Goal: Task Accomplishment & Management: Use online tool/utility

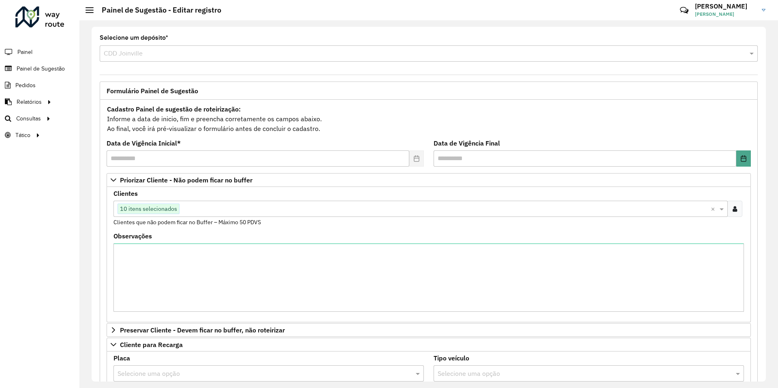
scroll to position [273, 0]
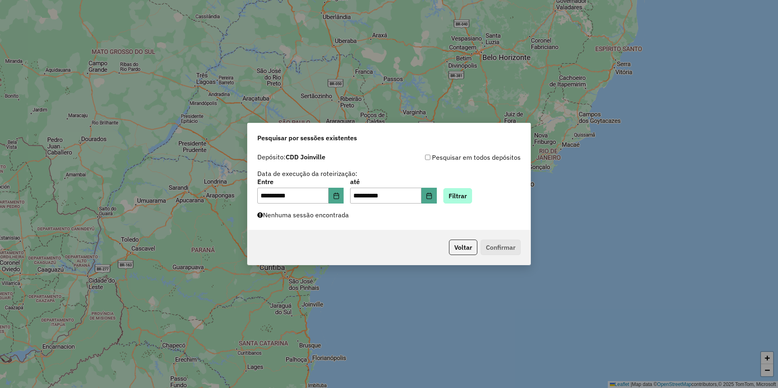
click at [472, 192] on button "Filtrar" at bounding box center [457, 195] width 29 height 15
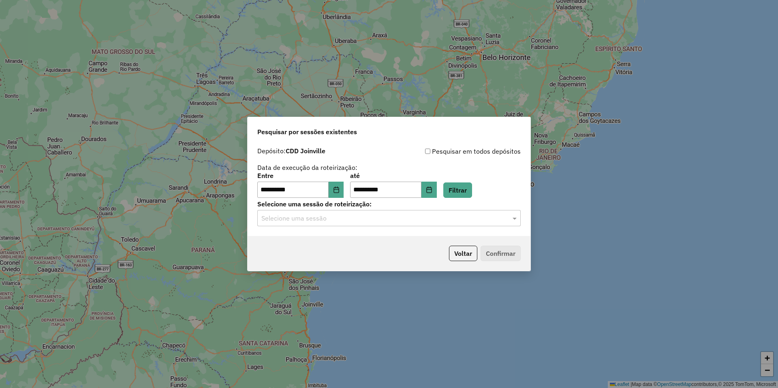
click at [451, 214] on input "text" at bounding box center [380, 218] width 239 height 10
click at [347, 249] on ng-dropdown-panel "1283454 - 26/09/2025 20:59" at bounding box center [388, 241] width 263 height 23
click at [496, 244] on div "1283454 - 26/09/2025 20:59" at bounding box center [389, 242] width 262 height 14
click at [510, 258] on button "Confirmar" at bounding box center [500, 252] width 40 height 15
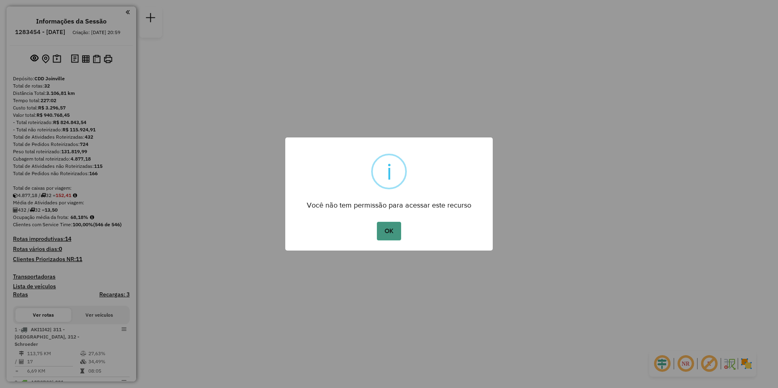
click at [386, 227] on button "OK" at bounding box center [389, 231] width 24 height 19
click at [397, 233] on button "OK" at bounding box center [389, 231] width 24 height 19
click at [385, 235] on button "OK" at bounding box center [389, 231] width 24 height 19
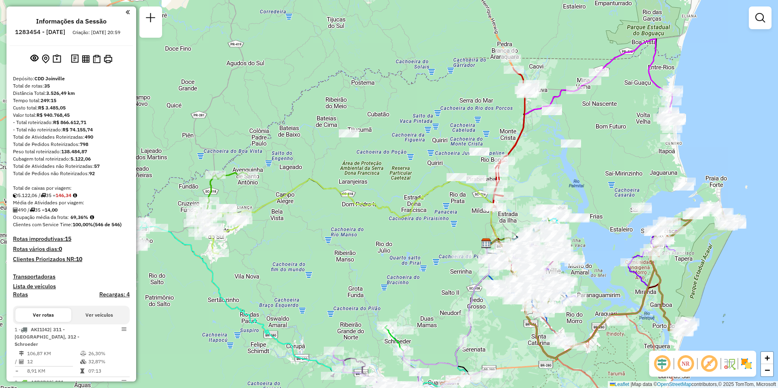
drag, startPoint x: 492, startPoint y: 138, endPoint x: 465, endPoint y: 141, distance: 26.9
click at [465, 141] on div "Janela de atendimento Grade de atendimento Capacidade Transportadoras Veículos …" at bounding box center [389, 194] width 778 height 388
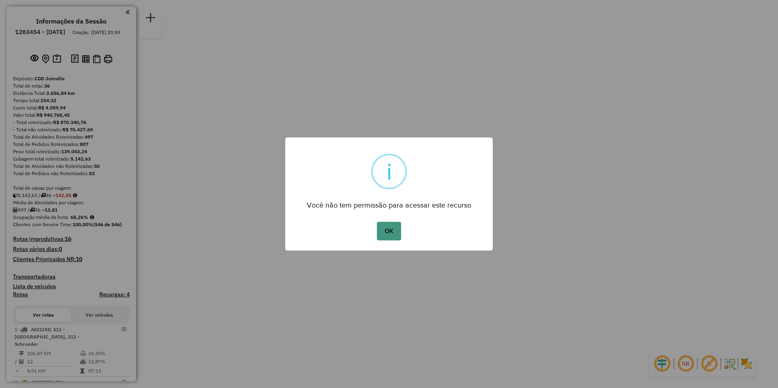
click at [384, 227] on button "OK" at bounding box center [389, 231] width 24 height 19
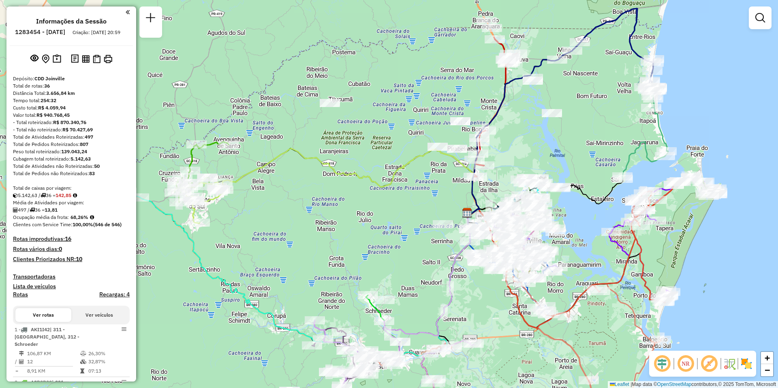
click at [20, 39] on ul "Informações da Sessão 1283454 - 26/09/2025 Criação: 25/09/2025 20:59" at bounding box center [71, 27] width 123 height 21
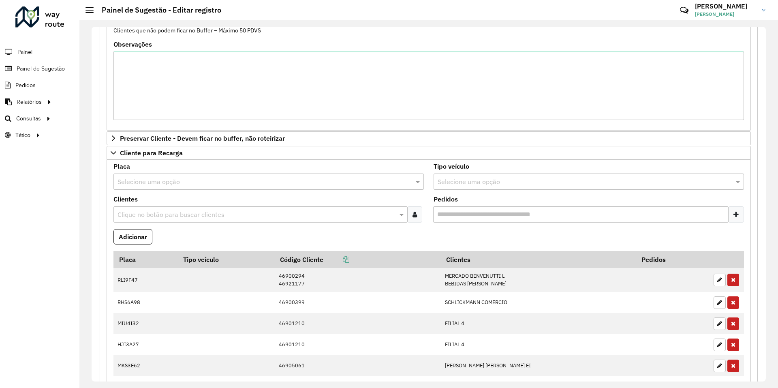
scroll to position [232, 0]
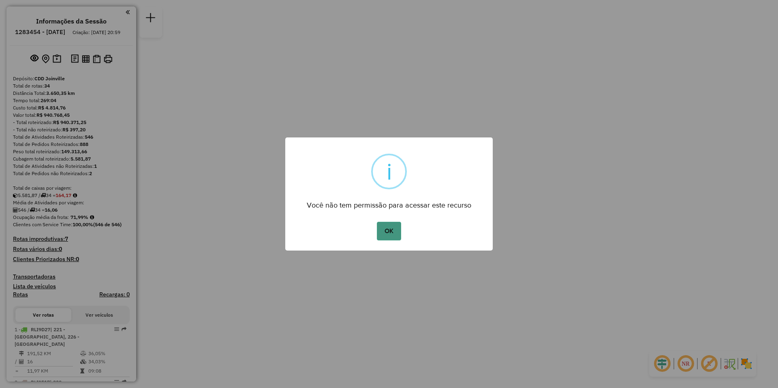
click at [393, 230] on button "OK" at bounding box center [389, 231] width 24 height 19
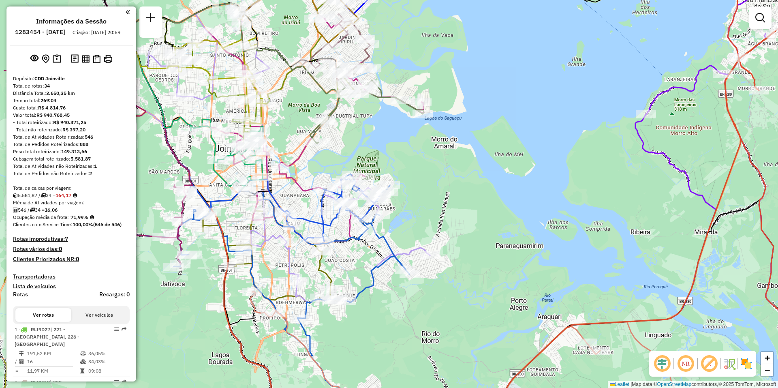
drag, startPoint x: 230, startPoint y: 74, endPoint x: 330, endPoint y: 91, distance: 101.9
click at [330, 91] on div "Janela de atendimento Grade de atendimento Capacidade Transportadoras Veículos …" at bounding box center [389, 194] width 778 height 388
